Goal: Task Accomplishment & Management: Manage account settings

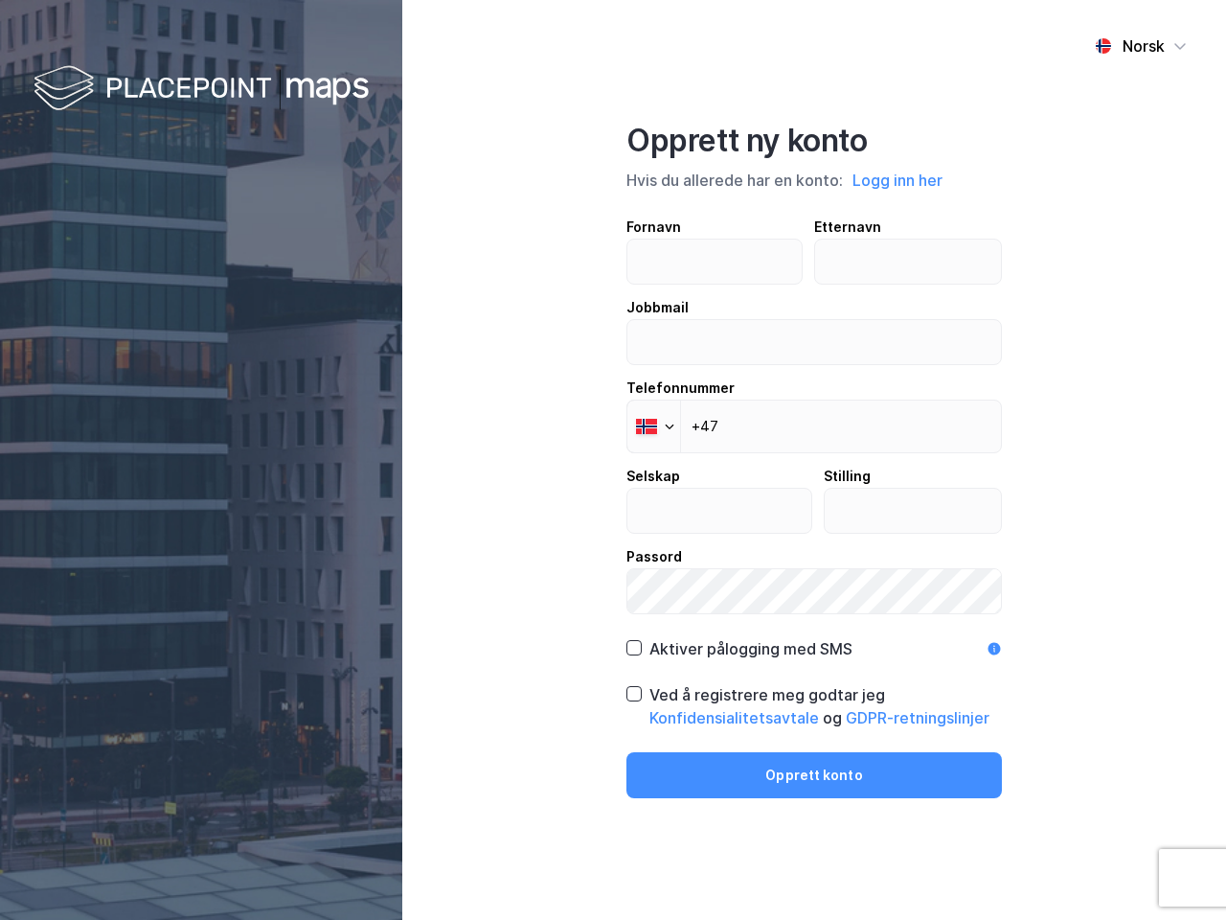
click at [613, 460] on div "Norsk Opprett ny konto Hvis du allerede har en konto: Logg inn her Fornavn Ette…" at bounding box center [814, 460] width 824 height 920
click at [201, 89] on img at bounding box center [201, 89] width 335 height 57
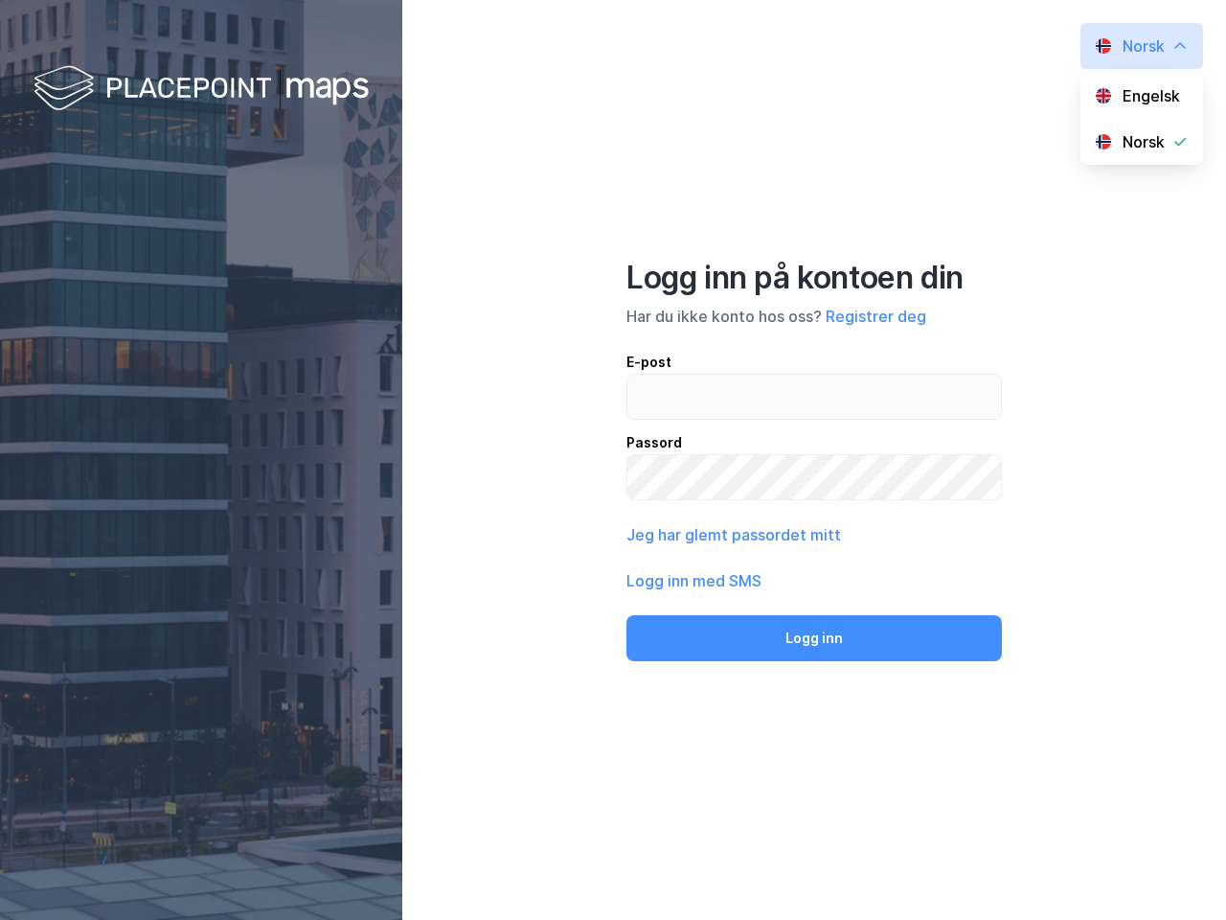
click at [899, 180] on div "Norsk Engelsk Norsk Logg inn på kontoen din Har du ikke konto hos oss? Registre…" at bounding box center [814, 460] width 824 height 920
click at [653, 426] on div "E-post Passord" at bounding box center [814, 425] width 376 height 149
click at [739, 649] on button "Logg inn" at bounding box center [814, 638] width 376 height 46
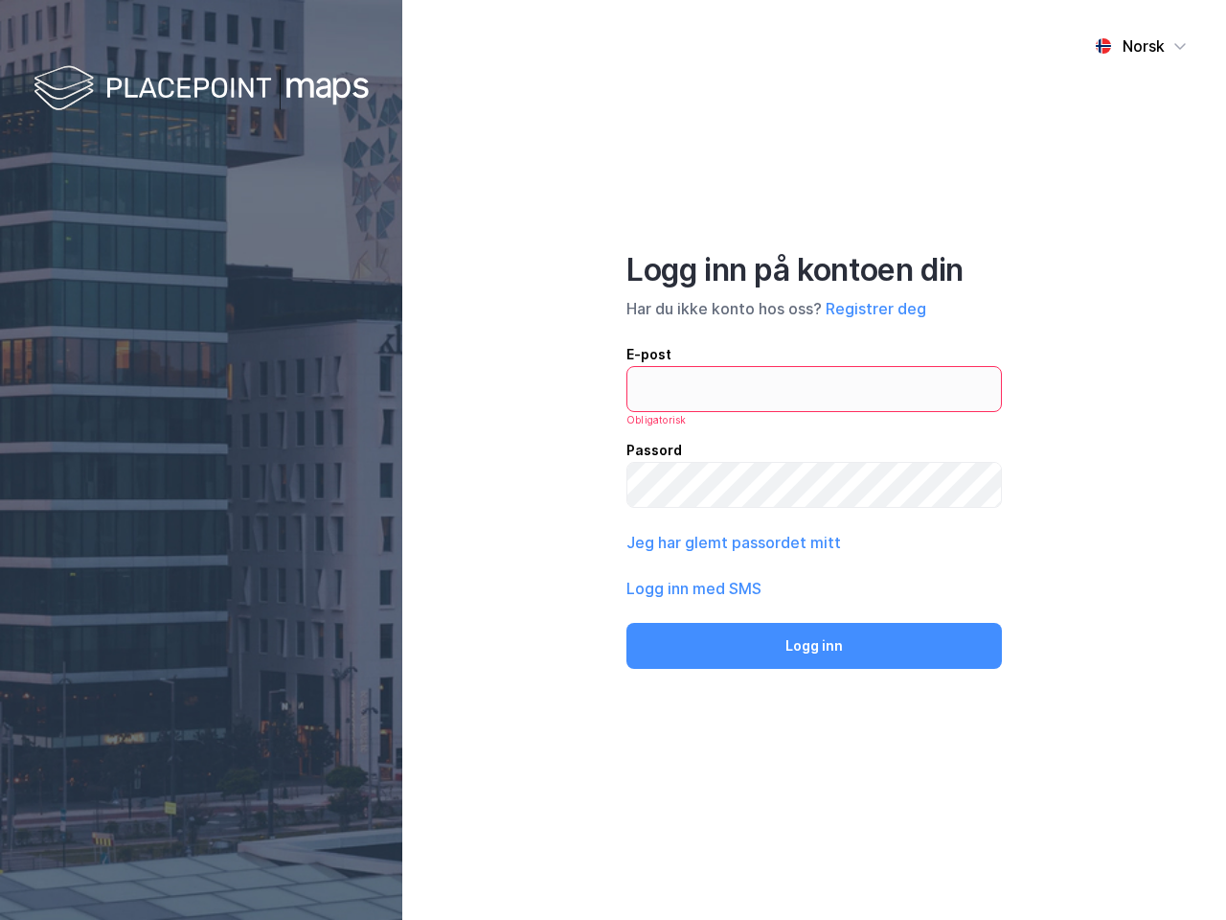
click at [814, 706] on div "Norsk Logg inn på kontoen din Har du ikke konto hos oss? Registrer deg E-post O…" at bounding box center [814, 460] width 824 height 920
click at [814, 775] on div "Norsk Logg inn på kontoen din Har du ikke konto hos oss? Registrer deg E-post O…" at bounding box center [814, 460] width 824 height 920
